Goal: Check status: Check status

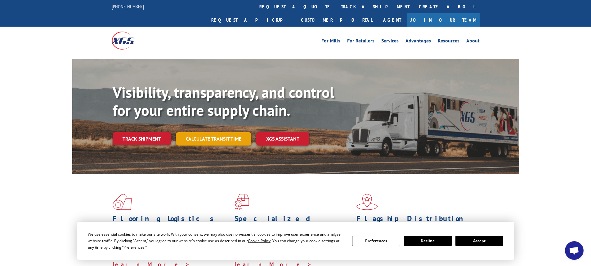
click at [224, 132] on link "Calculate transit time" at bounding box center [213, 138] width 75 height 13
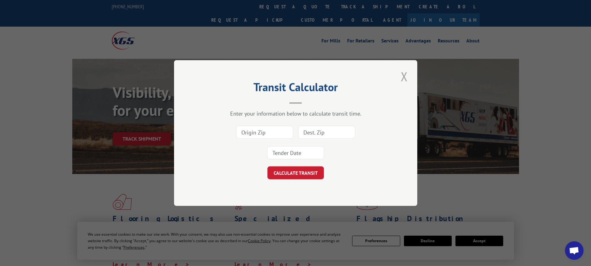
click at [402, 74] on button "Close modal" at bounding box center [404, 76] width 11 height 17
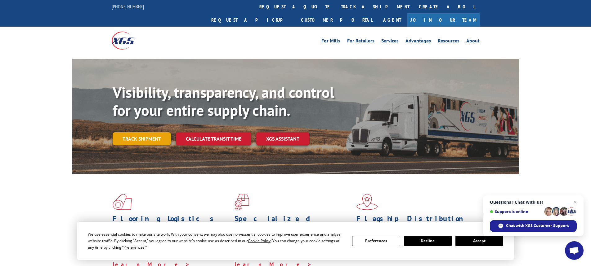
click at [137, 132] on link "Track shipment" at bounding box center [142, 138] width 58 height 13
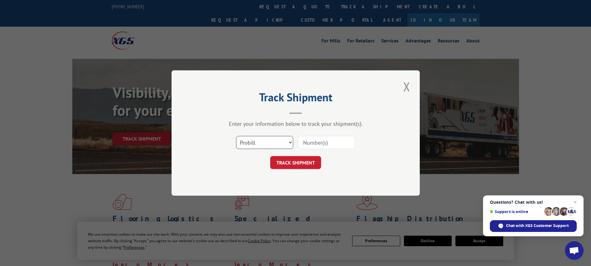
click at [279, 143] on select "Select category... Probill BOL PO" at bounding box center [264, 142] width 57 height 13
select select "bol"
click at [236, 136] on select "Select category... Probill BOL PO" at bounding box center [264, 142] width 57 height 13
click at [320, 140] on input at bounding box center [326, 142] width 57 height 13
paste input "5956147"
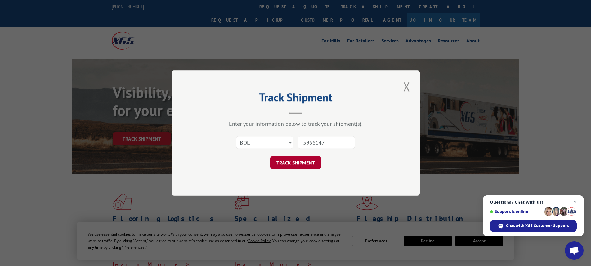
type input "5956147"
click at [298, 161] on button "TRACK SHIPMENT" at bounding box center [295, 162] width 51 height 13
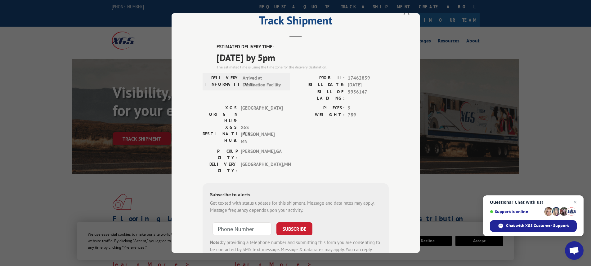
scroll to position [31, 0]
